Goal: Check status: Check status

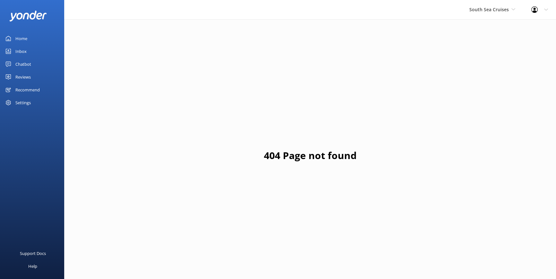
click at [28, 35] on link "Home" at bounding box center [32, 38] width 64 height 13
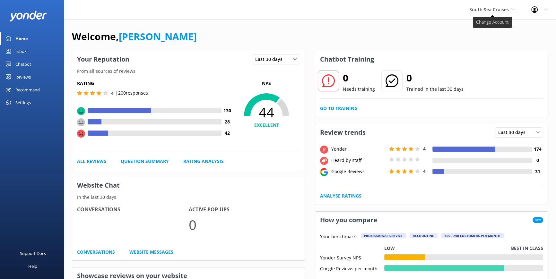
click at [507, 9] on span "South Sea Cruises" at bounding box center [488, 9] width 39 height 6
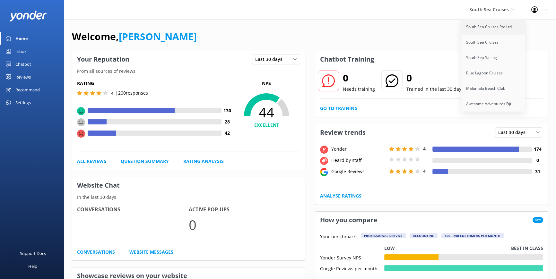
click at [475, 26] on link "South Sea Cruises Pte Ltd" at bounding box center [493, 26] width 64 height 15
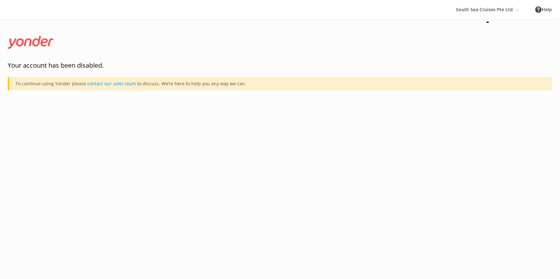
click at [517, 11] on icon at bounding box center [518, 10] width 4 height 4
click at [121, 85] on link "contact our sales team" at bounding box center [111, 84] width 49 height 6
click at [509, 10] on div "South Sea Cruises Pte Ltd South Sea Cruises Pte Ltd South Sea Cruises South Sea…" at bounding box center [487, 9] width 79 height 19
click at [517, 8] on icon at bounding box center [518, 10] width 4 height 4
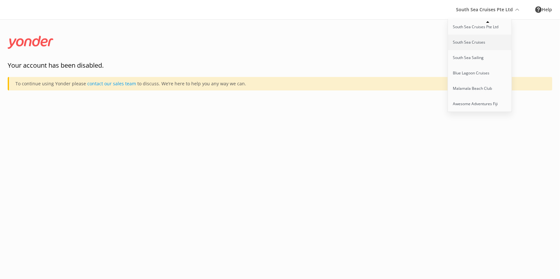
click at [471, 40] on link "South Sea Cruises" at bounding box center [480, 42] width 64 height 15
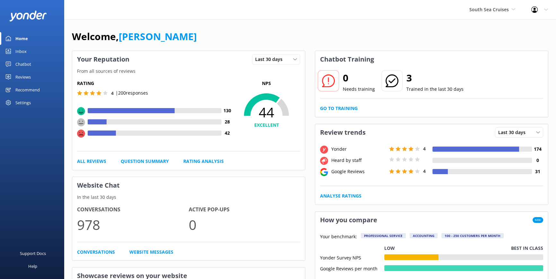
click at [18, 76] on div "Reviews" at bounding box center [22, 77] width 15 height 13
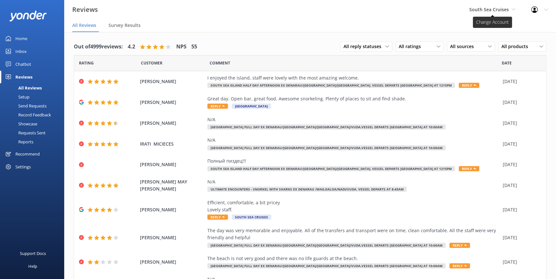
click at [511, 10] on icon at bounding box center [513, 9] width 4 height 4
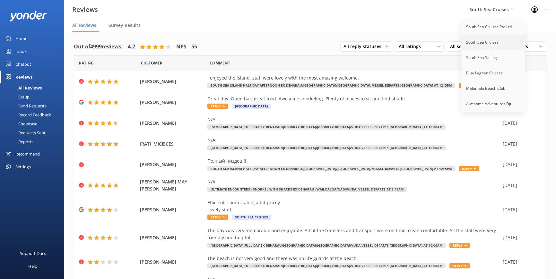
click at [488, 41] on link "South Sea Cruises" at bounding box center [493, 42] width 64 height 15
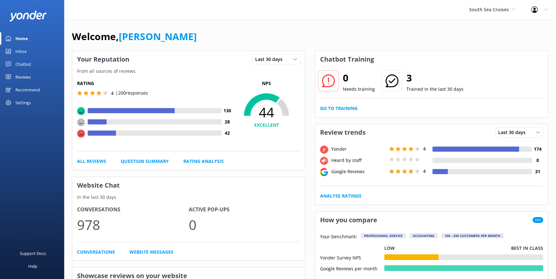
click at [29, 76] on div "Reviews" at bounding box center [22, 77] width 15 height 13
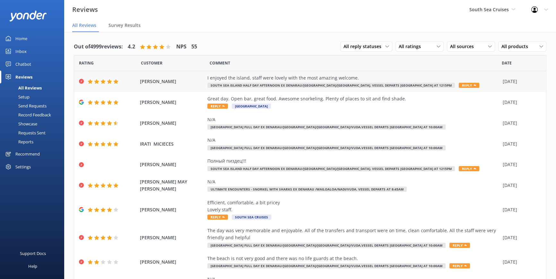
click at [459, 85] on span "Reply" at bounding box center [469, 85] width 21 height 5
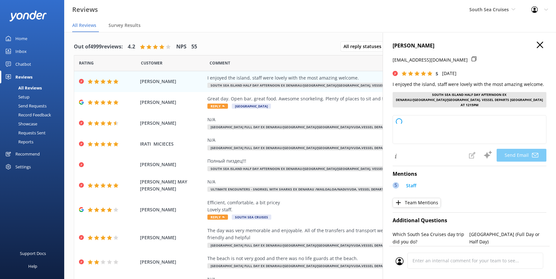
type textarea "Thank you so much, Ives! We're delighted to hear you enjoyed your stay and felt…"
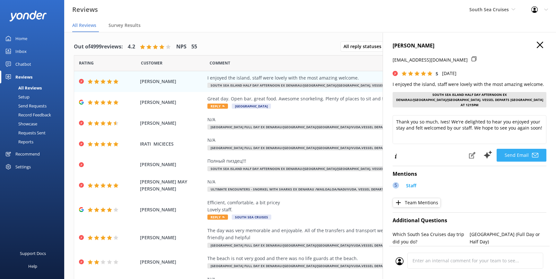
click at [509, 150] on button "Send Email" at bounding box center [522, 155] width 50 height 13
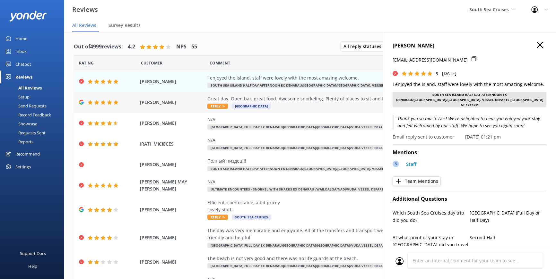
click at [241, 105] on span "[GEOGRAPHIC_DATA]" at bounding box center [251, 106] width 39 height 5
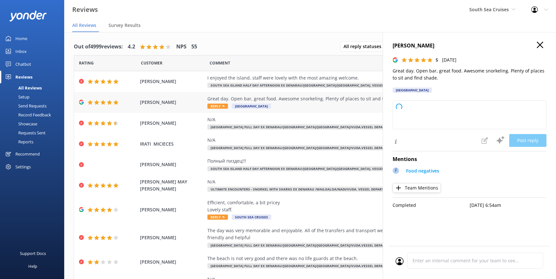
click at [217, 106] on span "Reply" at bounding box center [217, 106] width 21 height 5
type textarea "Thank you so much for your wonderful review! We're thrilled you enjoyed the ope…"
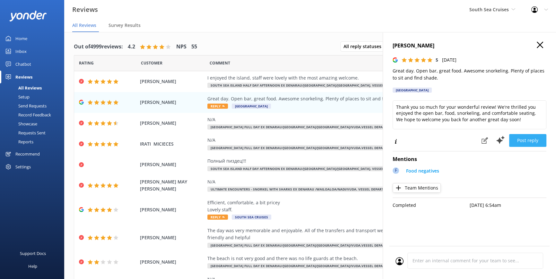
click at [524, 135] on button "Post reply" at bounding box center [527, 140] width 37 height 13
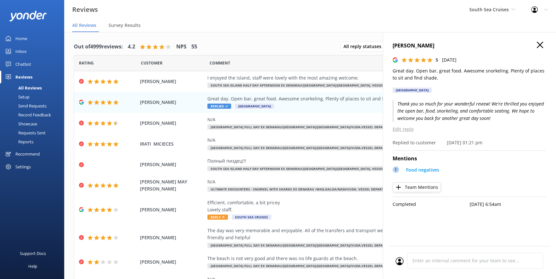
click at [541, 44] on use at bounding box center [540, 45] width 6 height 6
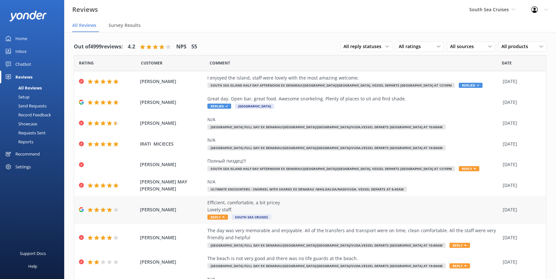
click at [212, 218] on span "Reply" at bounding box center [217, 217] width 21 height 5
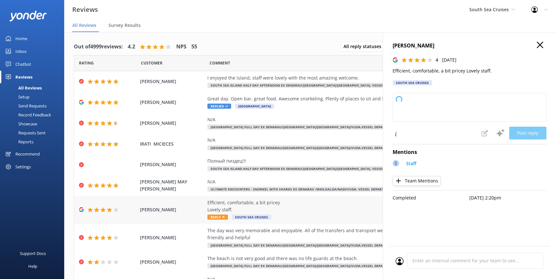
type textarea "Thank you so much for your feedback! We're glad you enjoyed our efficient servi…"
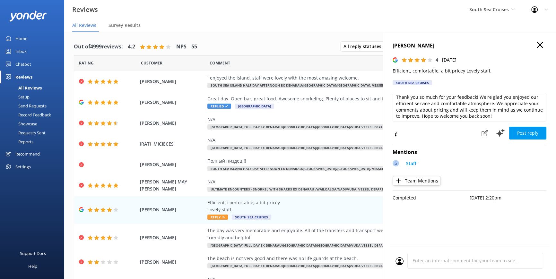
scroll to position [3, 0]
click at [535, 132] on button "Post reply" at bounding box center [527, 133] width 37 height 13
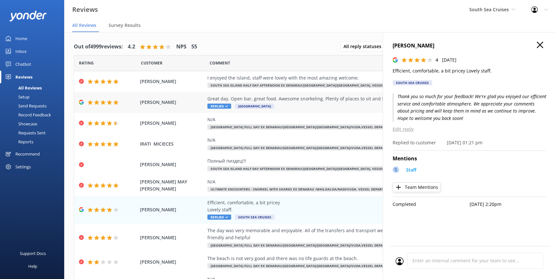
click at [223, 103] on div "Great day. Open bar, great food. Awesome snorkeling. Plenty of places to sit an…" at bounding box center [353, 102] width 292 height 14
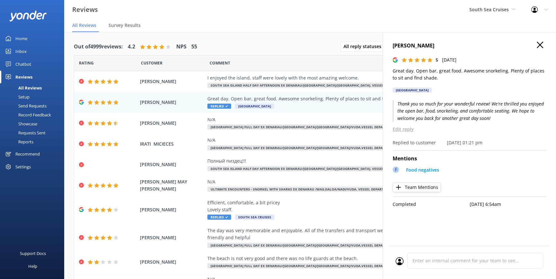
click at [403, 129] on p "Edit reply" at bounding box center [470, 129] width 154 height 7
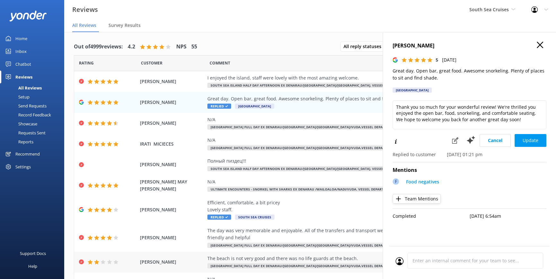
scroll to position [35, 0]
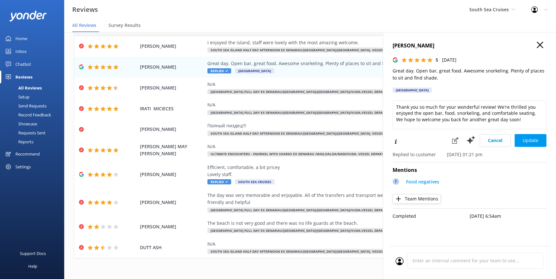
click at [541, 45] on icon at bounding box center [540, 45] width 6 height 6
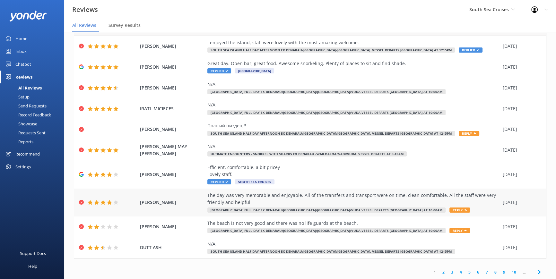
click at [449, 208] on span "Reply" at bounding box center [459, 210] width 21 height 5
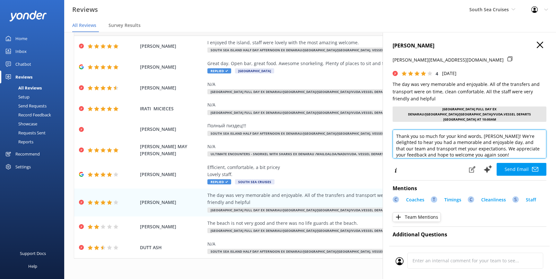
click at [395, 131] on textarea "Thank you so much for your kind words, [PERSON_NAME]! We're delighted to hear y…" at bounding box center [470, 144] width 154 height 29
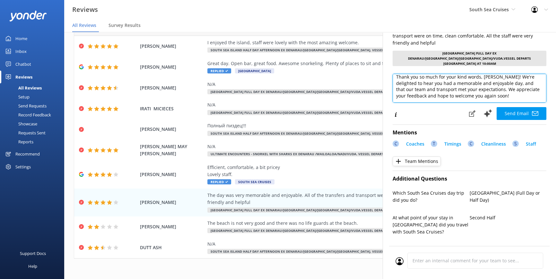
scroll to position [58, 0]
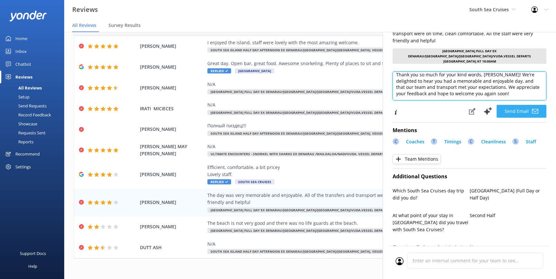
type textarea "[PERSON_NAME] [PERSON_NAME], Thank you so much for your kind words, [PERSON_NAM…"
click at [511, 106] on button "Send Email" at bounding box center [522, 111] width 50 height 13
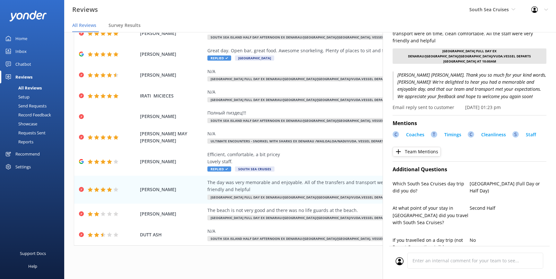
scroll to position [0, 0]
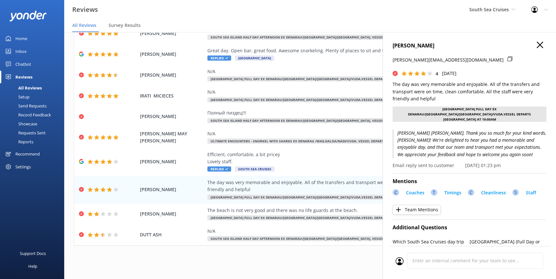
click at [537, 42] on icon at bounding box center [540, 45] width 6 height 6
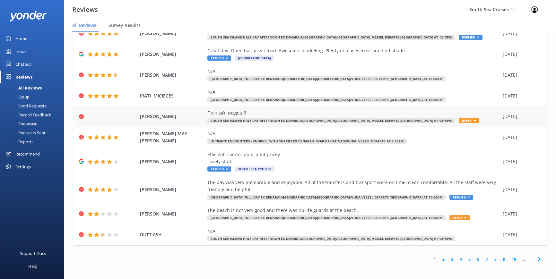
click at [459, 118] on span "Reply" at bounding box center [469, 120] width 21 height 5
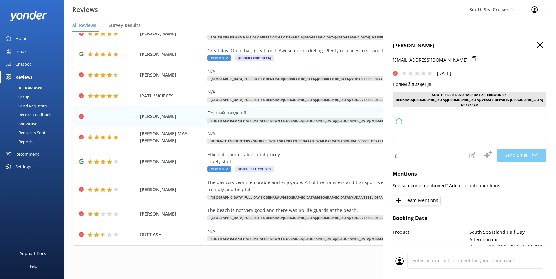
type textarea "Dear [PERSON_NAME], We're very sorry to hear about your negative experience. Yo…"
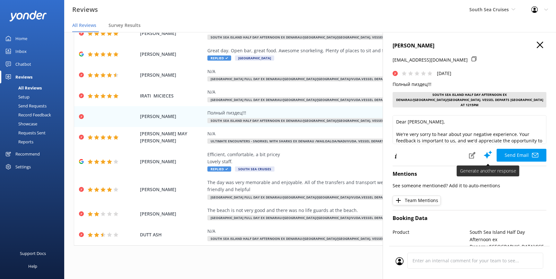
click at [512, 149] on button "Send Email" at bounding box center [522, 155] width 50 height 13
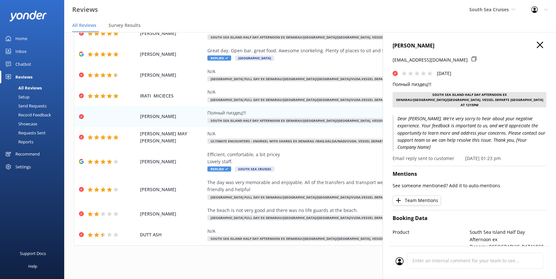
click at [438, 127] on p "Dear [PERSON_NAME], We're very sorry to hear about your negative experience. Yo…" at bounding box center [470, 133] width 154 height 36
drag, startPoint x: 473, startPoint y: 135, endPoint x: 438, endPoint y: 133, distance: 35.0
click at [438, 133] on p "Dear [PERSON_NAME], We're very sorry to hear about your negative experience. Yo…" at bounding box center [470, 133] width 154 height 36
click at [400, 120] on p "Dear [PERSON_NAME], We're very sorry to hear about your negative experience. Yo…" at bounding box center [470, 133] width 154 height 36
click at [424, 196] on button "Team Mentions" at bounding box center [417, 201] width 48 height 10
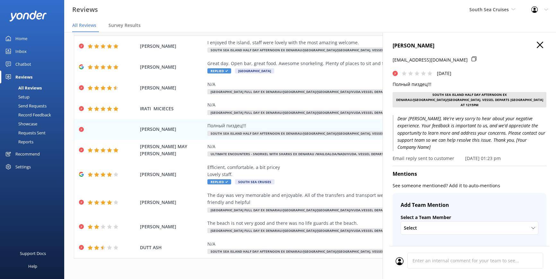
click at [537, 43] on icon at bounding box center [540, 45] width 6 height 6
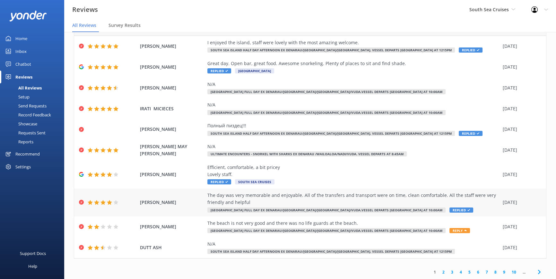
click at [449, 212] on span "Replied" at bounding box center [461, 210] width 24 height 5
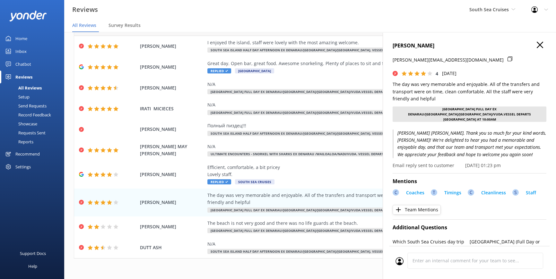
click at [470, 136] on p "[PERSON_NAME] [PERSON_NAME], Thank you so much for your kind words, [PERSON_NAM…" at bounding box center [470, 144] width 154 height 29
drag, startPoint x: 470, startPoint y: 136, endPoint x: 473, endPoint y: 150, distance: 14.7
click at [473, 150] on p "[PERSON_NAME] [PERSON_NAME], Thank you so much for your kind words, [PERSON_NAM…" at bounding box center [470, 144] width 154 height 29
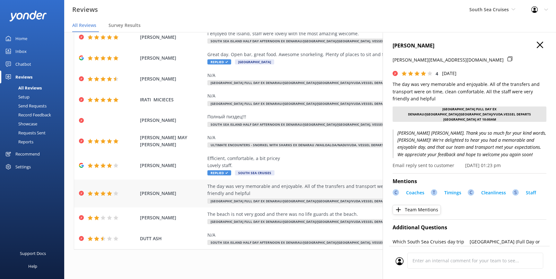
scroll to position [13, 0]
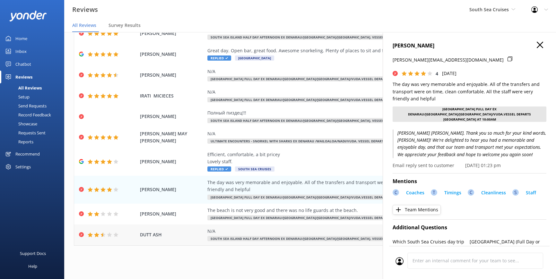
click at [254, 232] on div "N/A" at bounding box center [353, 231] width 292 height 7
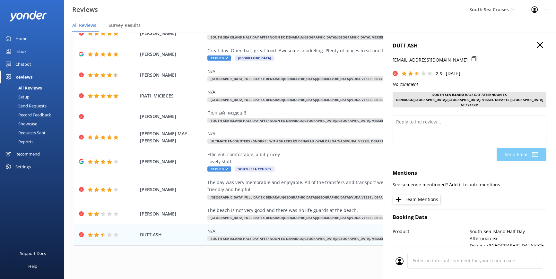
click at [538, 46] on icon at bounding box center [540, 45] width 6 height 6
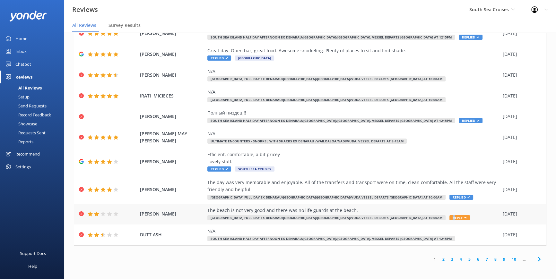
click at [449, 217] on span "Reply" at bounding box center [459, 217] width 21 height 5
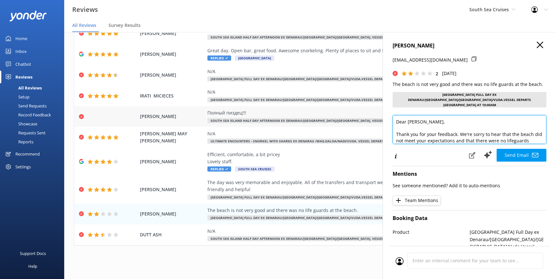
drag, startPoint x: 406, startPoint y: 116, endPoint x: 365, endPoint y: 124, distance: 42.1
click at [365, 124] on div "Out of 4999 reviews: 4.2 NPS 55 All reply statuses All reply statuses Needs a r…" at bounding box center [310, 149] width 492 height 260
click at [425, 116] on textarea "Dear [PERSON_NAME], Thank you for your feedback. We're sorry to hear that the b…" at bounding box center [470, 129] width 154 height 29
drag, startPoint x: 427, startPoint y: 117, endPoint x: 392, endPoint y: 118, distance: 34.7
click at [393, 118] on textarea "Dear [PERSON_NAME], Thank you for your feedback. We're sorry to hear that the b…" at bounding box center [470, 129] width 154 height 29
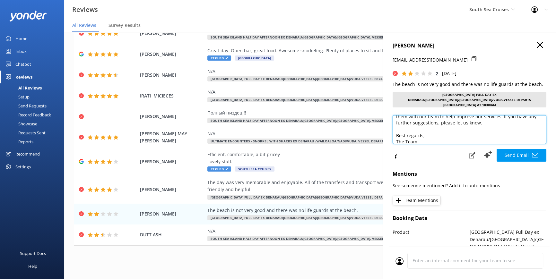
scroll to position [41, 0]
drag, startPoint x: 415, startPoint y: 133, endPoint x: 393, endPoint y: 130, distance: 23.0
click at [393, 130] on textarea "Bula Vinaka [PERSON_NAME], Thank you for your feedback. We're sorry to hear tha…" at bounding box center [470, 129] width 154 height 29
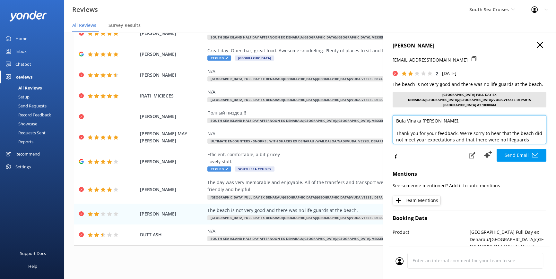
scroll to position [0, 0]
type textarea "Bula Vinaka [PERSON_NAME], Thank you for your feedback. We're sorry to hear tha…"
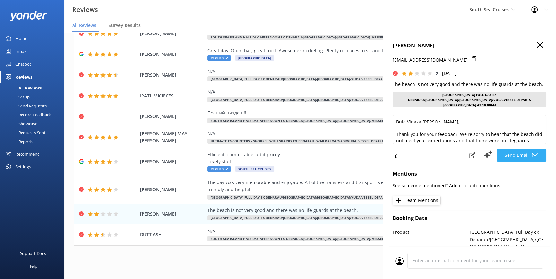
click at [517, 151] on button "Send Email" at bounding box center [522, 155] width 50 height 13
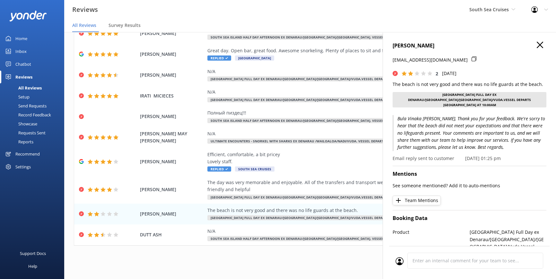
click at [537, 43] on icon at bounding box center [540, 45] width 6 height 6
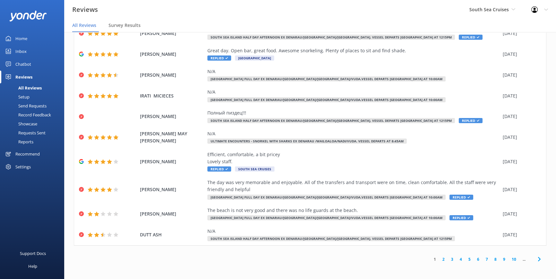
click at [439, 259] on link "2" at bounding box center [443, 259] width 9 height 6
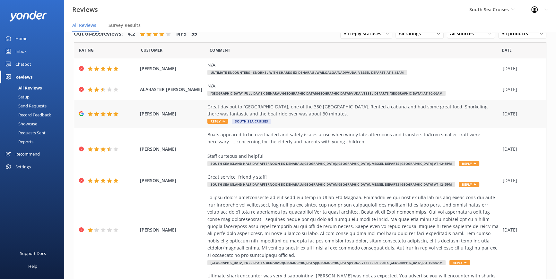
click at [222, 122] on icon at bounding box center [223, 121] width 3 height 3
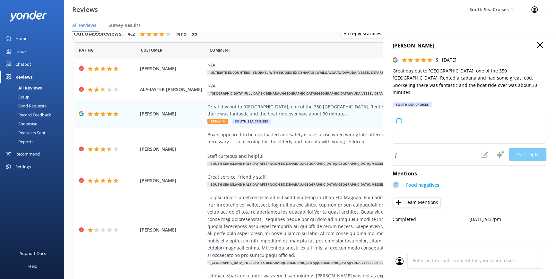
type textarea "Thank you so much for your wonderful review! We're delighted to hear you enjoye…"
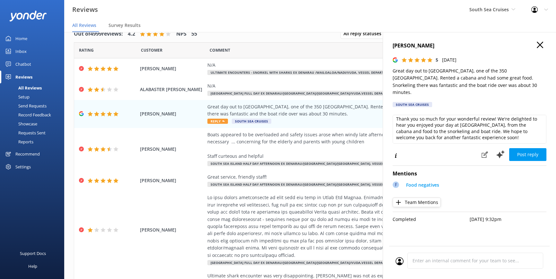
scroll to position [3, 0]
click at [538, 148] on button "Post reply" at bounding box center [527, 154] width 37 height 13
